Goal: Use online tool/utility: Utilize a website feature to perform a specific function

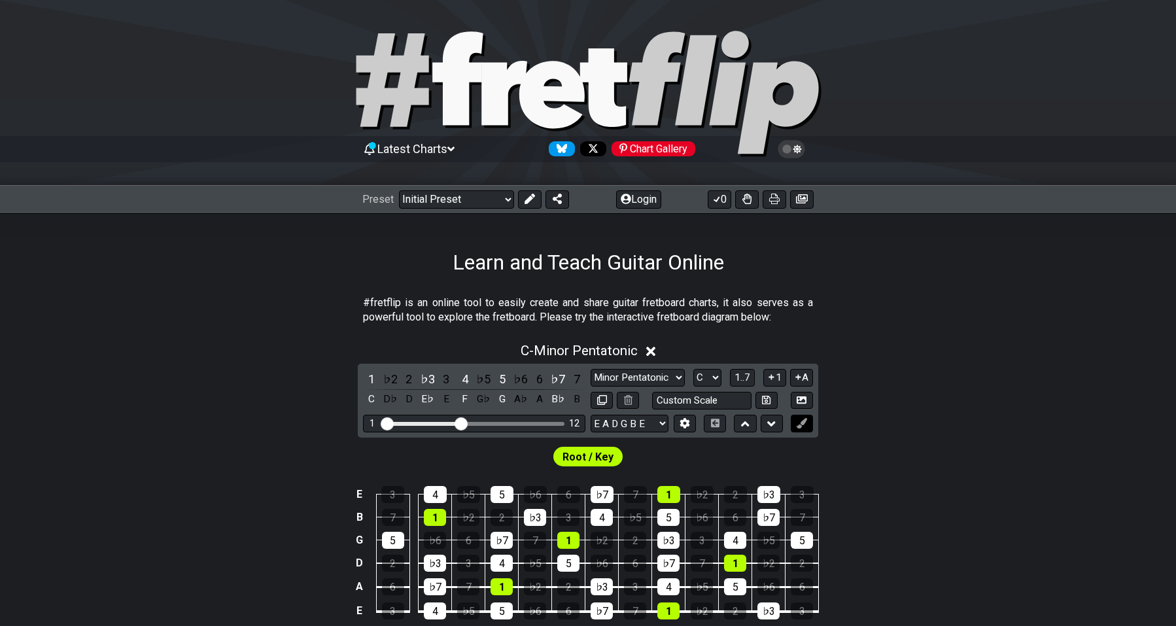
scroll to position [207, 0]
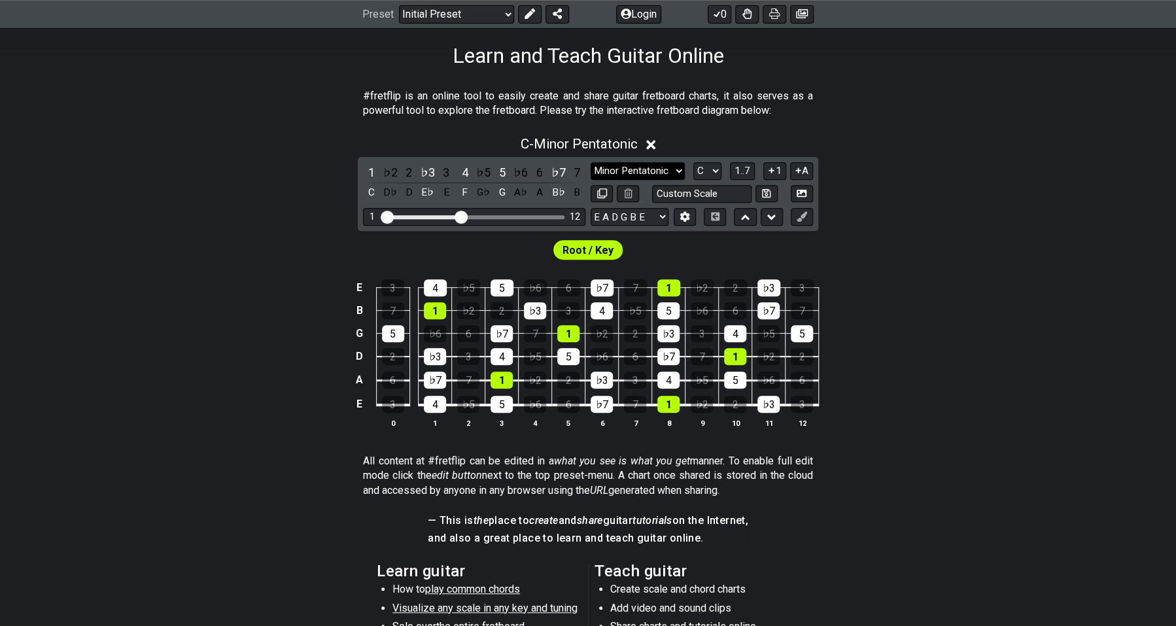
click at [590, 162] on select "Minor Pentatonic Click to edit Minor Pentatonic Major Pentatonic Minor Blues Ma…" at bounding box center [637, 171] width 94 height 18
select select "Major / [PERSON_NAME]"
click option "Major / [PERSON_NAME]" at bounding box center [0, 0] width 0 height 0
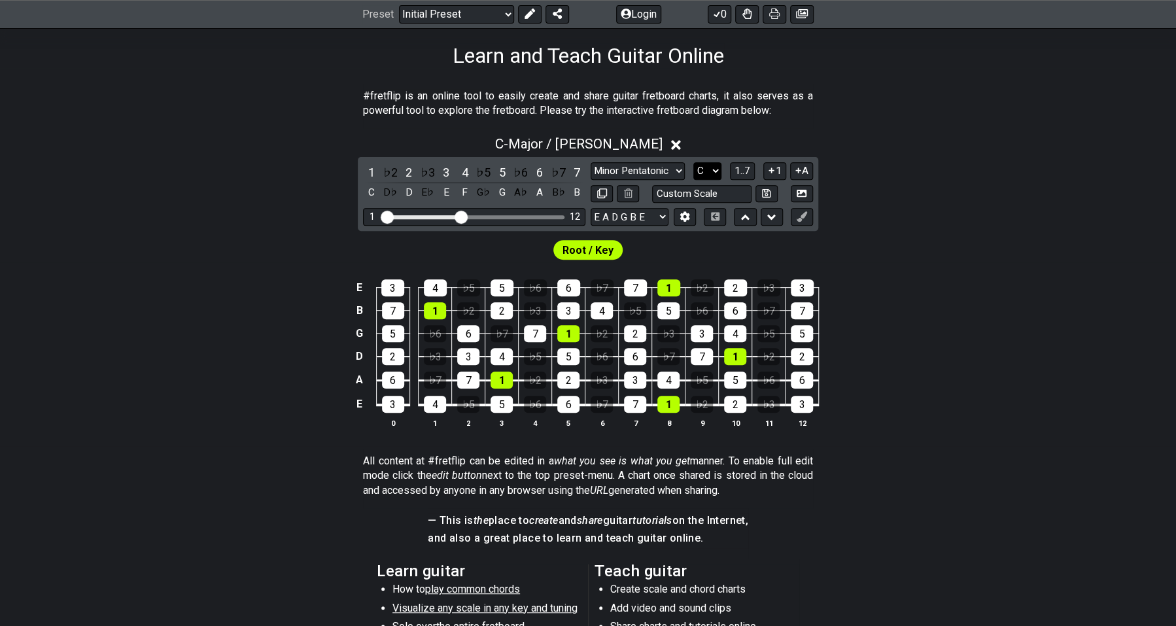
click at [693, 162] on select "A♭ A A♯ B♭ B C C♯ D♭ D D♯ E♭ E F F♯ G♭ G G♯" at bounding box center [707, 171] width 28 height 18
select select "D"
click option "D" at bounding box center [0, 0] width 0 height 0
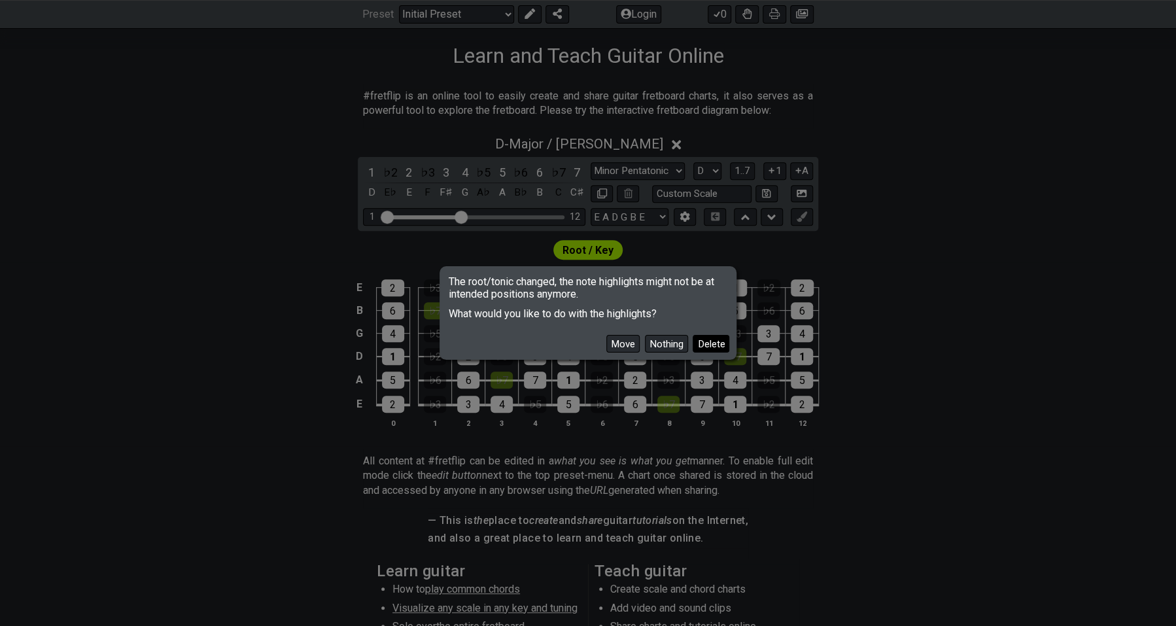
click at [712, 339] on button "Delete" at bounding box center [710, 344] width 37 height 18
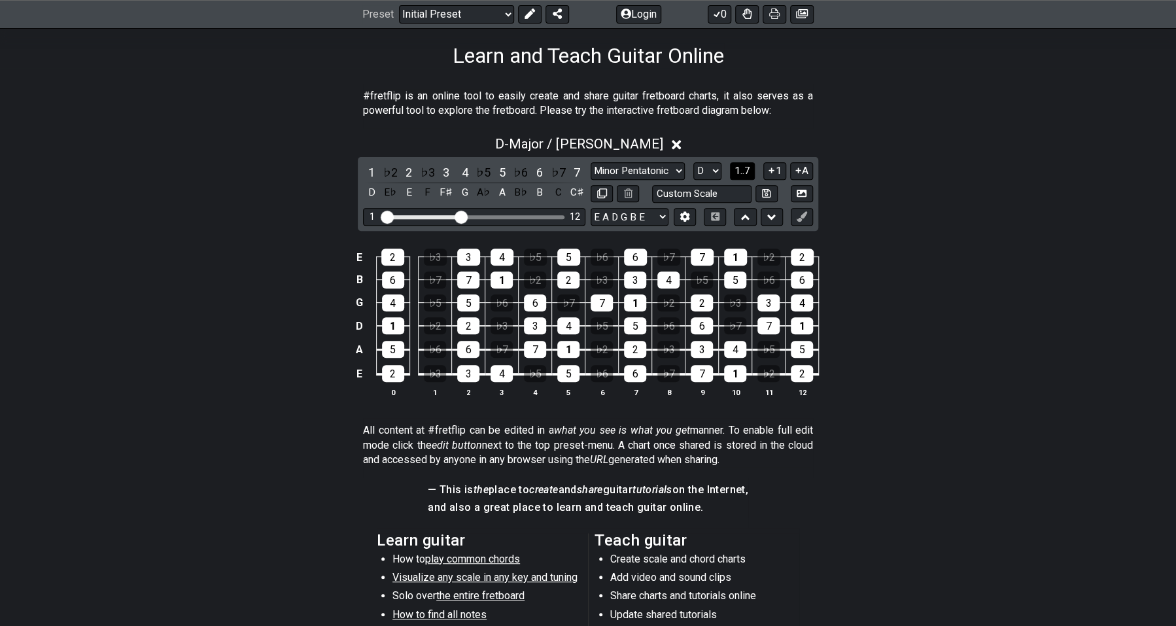
click at [743, 165] on span "1..7" at bounding box center [742, 171] width 16 height 12
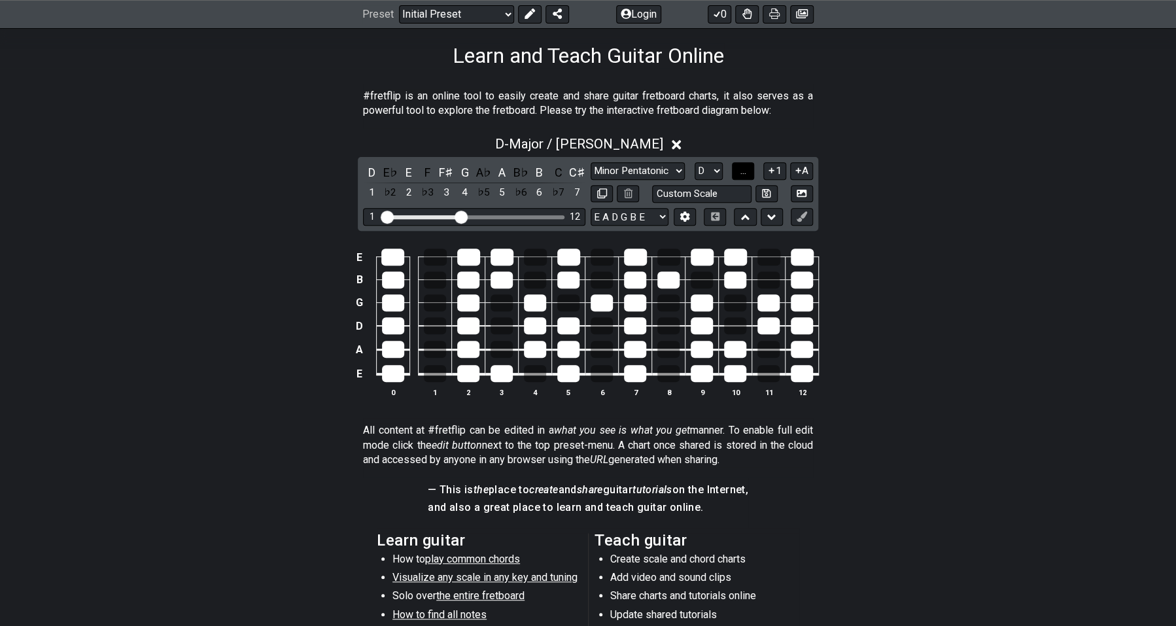
click at [743, 170] on span "..." at bounding box center [742, 171] width 6 height 12
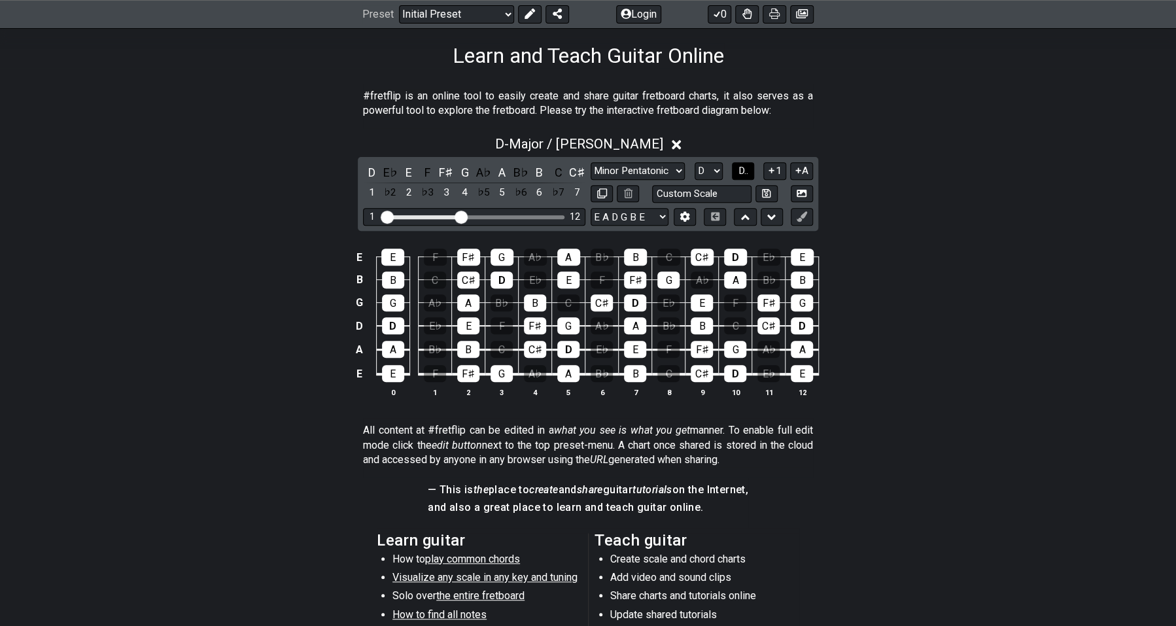
click at [743, 170] on span "D.." at bounding box center [742, 171] width 10 height 12
drag, startPoint x: 464, startPoint y: 213, endPoint x: 536, endPoint y: 218, distance: 72.8
click at [536, 216] on input "Visible fret range" at bounding box center [474, 216] width 186 height 0
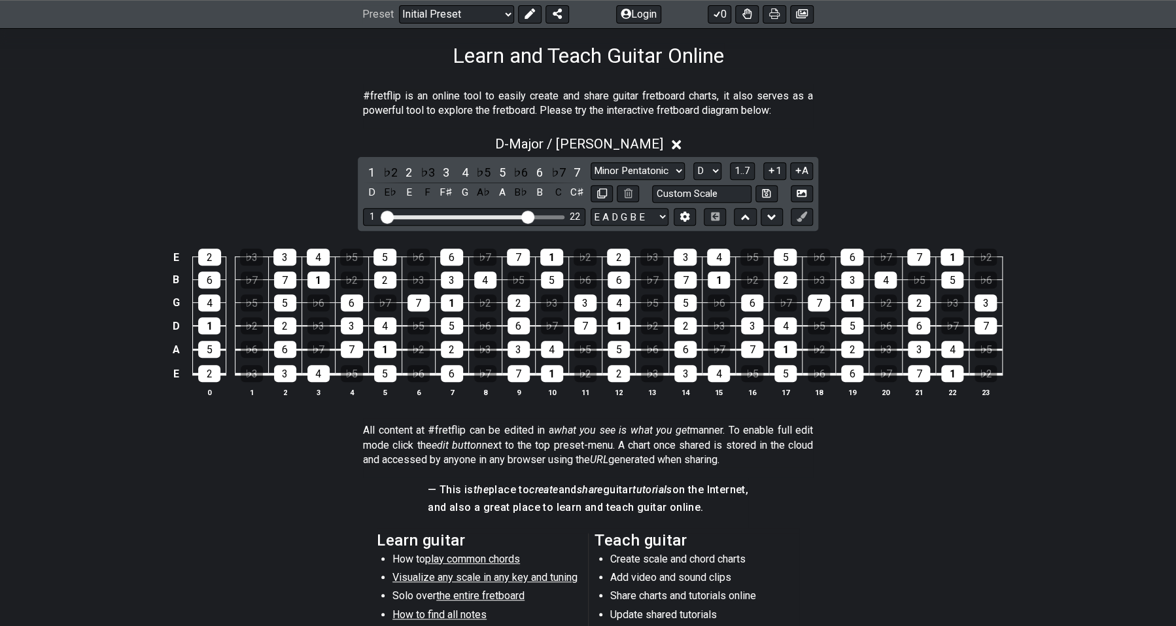
drag, startPoint x: 532, startPoint y: 213, endPoint x: 524, endPoint y: 213, distance: 7.8
click at [524, 216] on input "Visible fret range" at bounding box center [474, 216] width 186 height 0
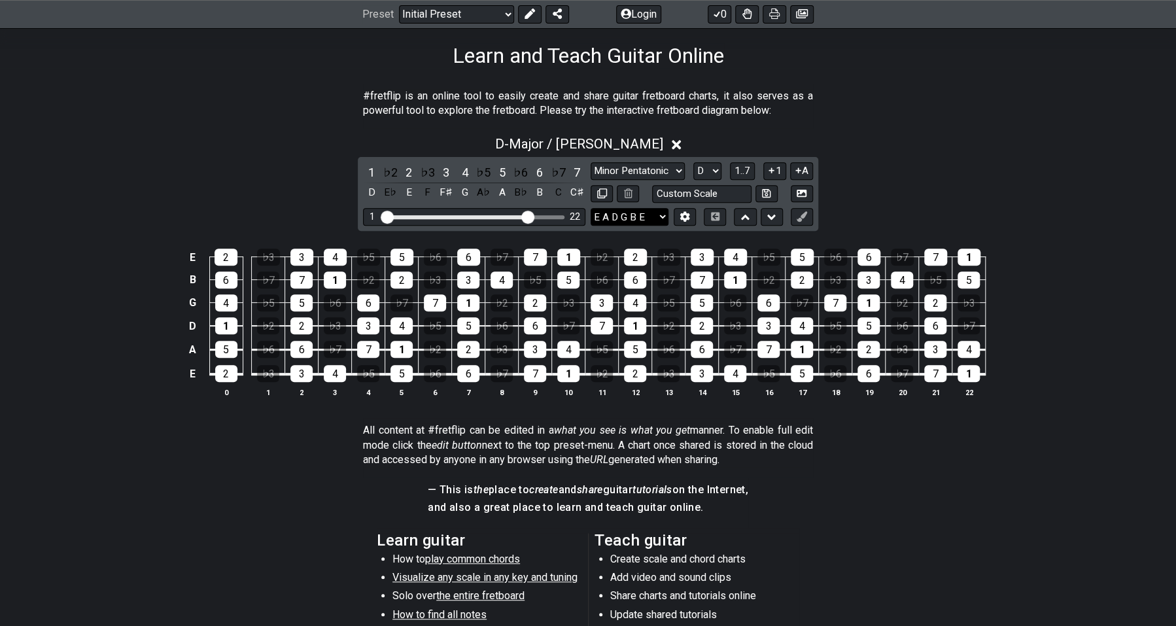
click at [590, 208] on select "E A D G B E E A D G B E E A D G B E B E A D F♯ B A D G C E A D A D G B E E♭ A♭ …" at bounding box center [629, 217] width 78 height 18
click at [659, 213] on select "E A D G B E E A D G B E E A D G B E B E A D F♯ B A D G C E A D A D G B E E♭ A♭ …" at bounding box center [629, 217] width 78 height 18
click at [590, 208] on select "E A D G B E E A D G B E E A D G B E B E A D F♯ B A D G C E A D A D G B E E♭ A♭ …" at bounding box center [629, 217] width 78 height 18
select select "A D G C E A"
click option "A D G C E A" at bounding box center [0, 0] width 0 height 0
